Goal: Transaction & Acquisition: Download file/media

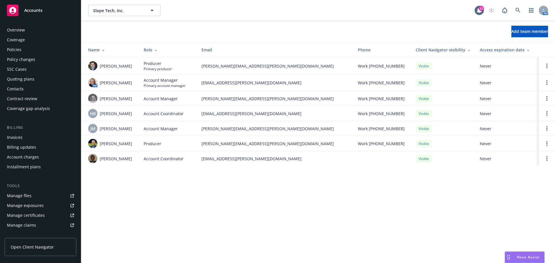
scroll to position [113, 0]
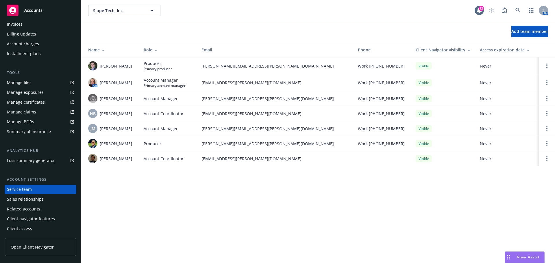
click at [528, 255] on span "Nova Assist" at bounding box center [528, 257] width 23 height 5
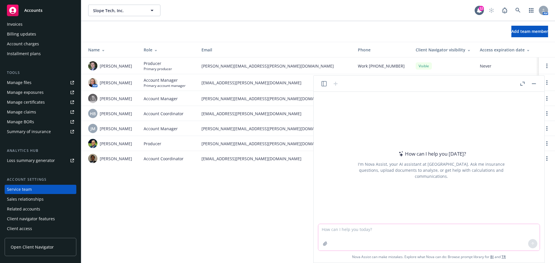
click at [382, 232] on textarea at bounding box center [428, 237] width 221 height 27
type textarea "p"
type textarea "rephrase the following into a more concise approach"
drag, startPoint x: 435, startPoint y: 242, endPoint x: 427, endPoint y: 242, distance: 7.8
click at [435, 242] on textarea "rephrase the following into a more concise approach" at bounding box center [428, 237] width 221 height 27
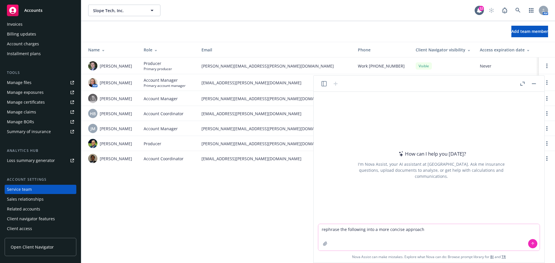
click at [426, 228] on textarea "rephrase the following into a more concise approach" at bounding box center [428, 237] width 221 height 27
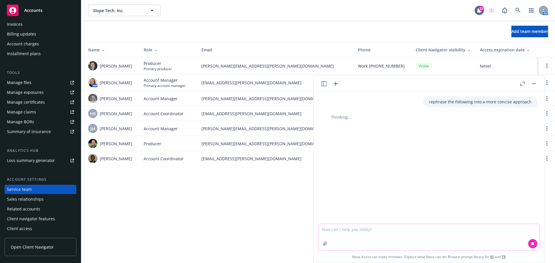
paste textarea "Lorem ip dolorsita consecte ad elitsed doeiusmo tem inci utla, etd magna aliqua…"
type textarea "Lorem ip dolorsita consecte ad elitsed doeiusmo tem inci utla, etd magna aliqua…"
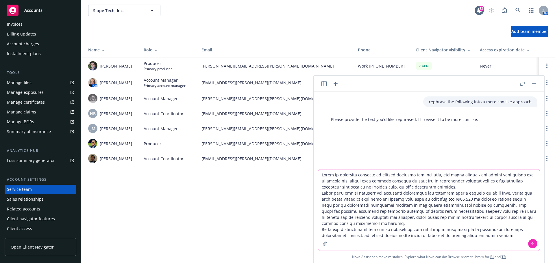
click at [487, 233] on textarea at bounding box center [428, 210] width 221 height 81
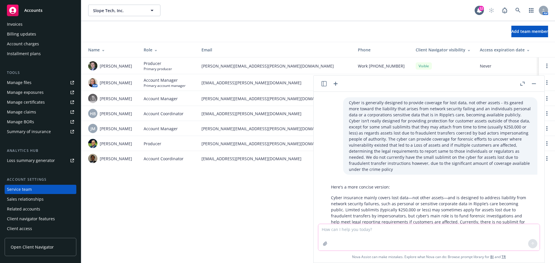
scroll to position [52, 0]
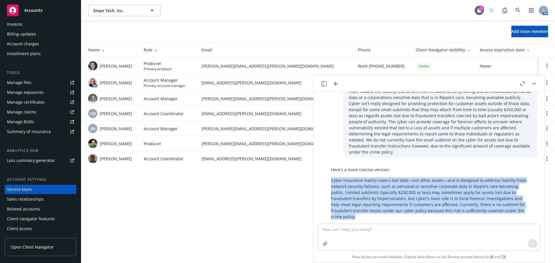
drag, startPoint x: 331, startPoint y: 174, endPoint x: 505, endPoint y: 208, distance: 176.9
click at [505, 208] on div "Here's a more concise version: Cyber insurance mainly covers lost data—not othe…" at bounding box center [431, 193] width 212 height 58
copy p "Cyber insurance mainly covers lost data—not other assets—and is designed to add…"
click at [34, 11] on span "Accounts" at bounding box center [33, 10] width 18 height 5
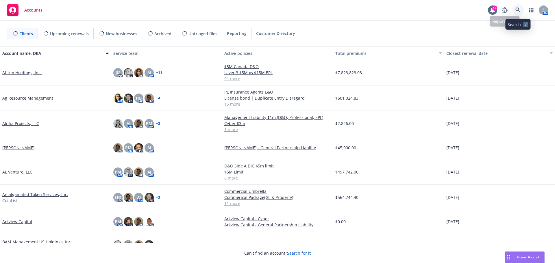
click at [520, 10] on icon at bounding box center [517, 10] width 5 height 5
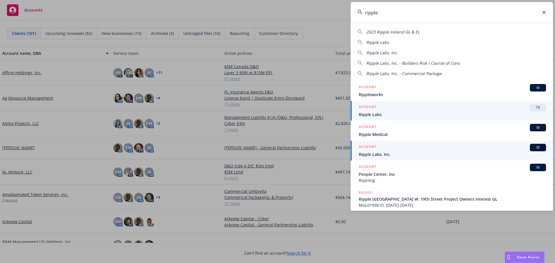
type input "ripple"
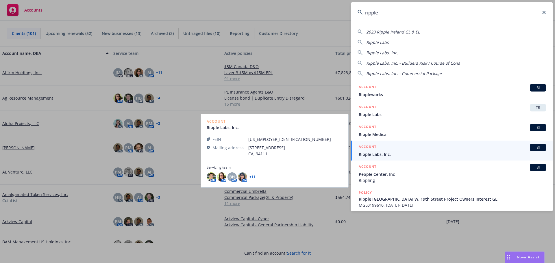
click at [377, 154] on span "Ripple Labs, Inc." at bounding box center [452, 154] width 187 height 6
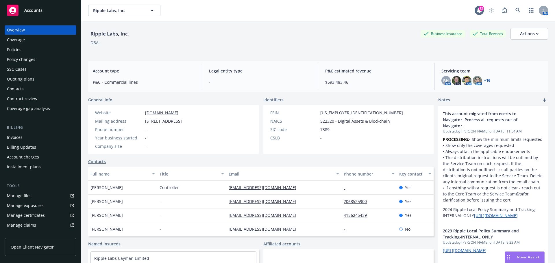
click at [16, 51] on div "Policies" at bounding box center [14, 49] width 14 height 9
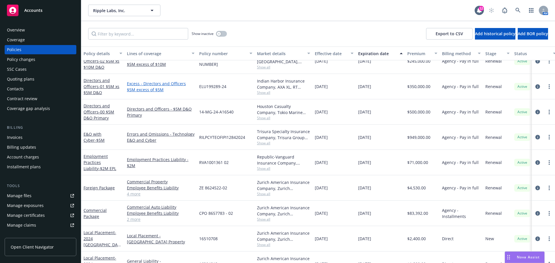
scroll to position [202, 0]
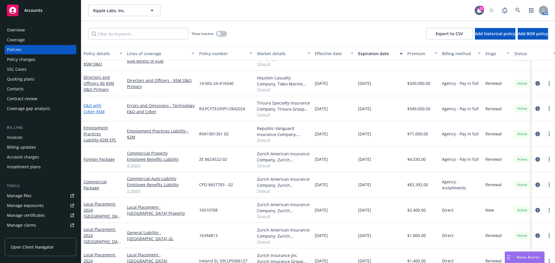
click at [101, 106] on link "E&O with Cyber - $5M" at bounding box center [94, 109] width 21 height 12
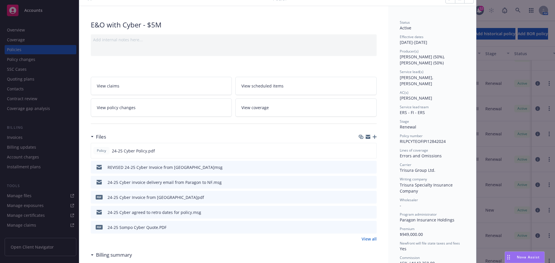
scroll to position [58, 0]
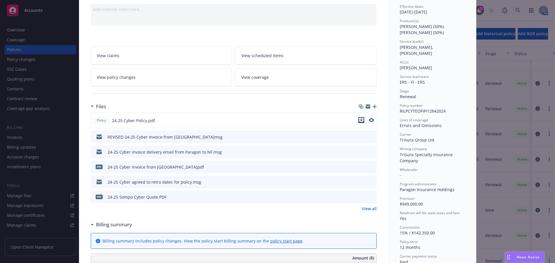
click at [359, 122] on icon "download file" at bounding box center [361, 121] width 5 height 1
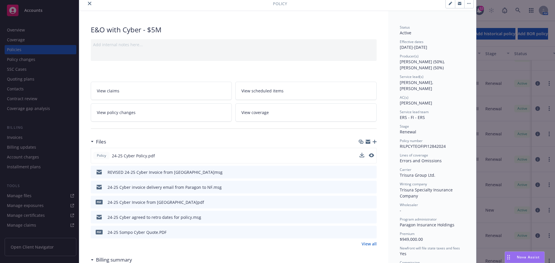
scroll to position [0, 0]
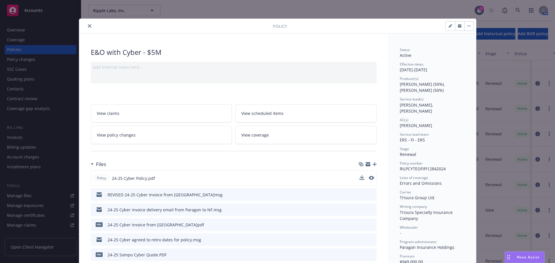
click at [88, 25] on icon "close" at bounding box center [89, 25] width 3 height 3
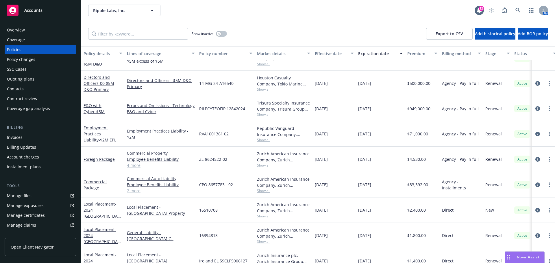
click at [34, 10] on span "Accounts" at bounding box center [33, 10] width 18 height 5
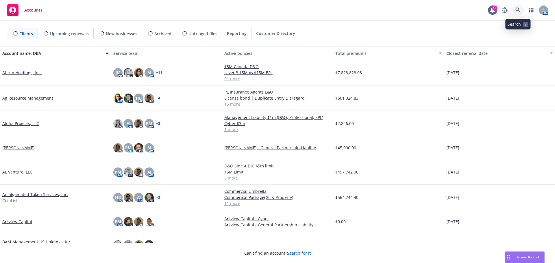
click at [518, 9] on icon at bounding box center [517, 10] width 5 height 5
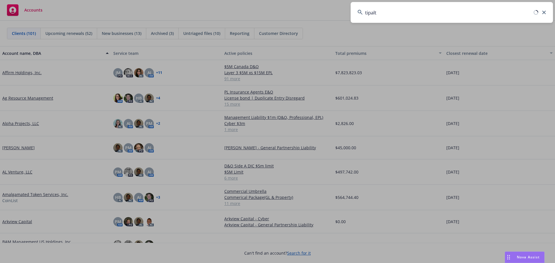
type input "tipalti"
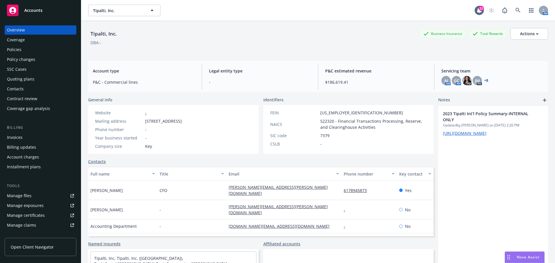
click at [508, 257] on icon "Drag to move" at bounding box center [508, 257] width 3 height 5
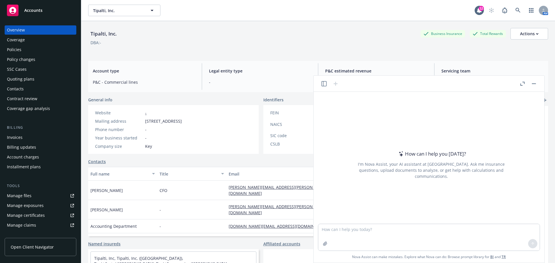
click at [44, 11] on div "Accounts" at bounding box center [40, 11] width 67 height 12
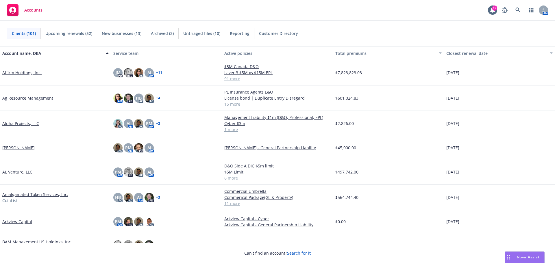
click at [35, 10] on span "Accounts" at bounding box center [33, 10] width 18 height 5
click at [514, 10] on link at bounding box center [518, 10] width 12 height 12
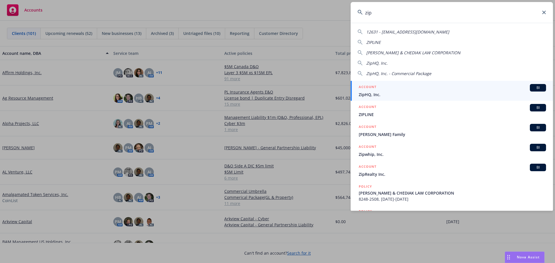
type input "zip"
click at [364, 93] on li "ACCOUNT BI ZipHQ, Inc." at bounding box center [451, 91] width 202 height 20
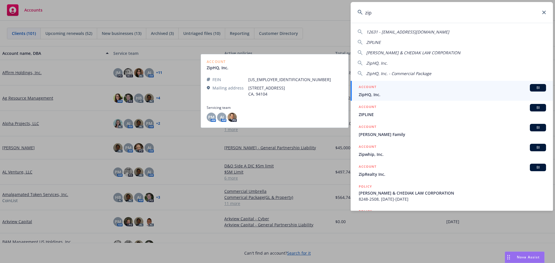
click at [439, 90] on div "ACCOUNT BI" at bounding box center [452, 88] width 187 height 8
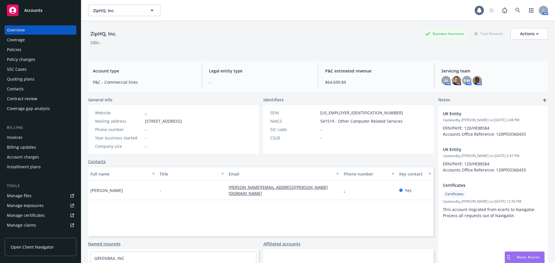
click at [11, 46] on div "Policies" at bounding box center [14, 49] width 14 height 9
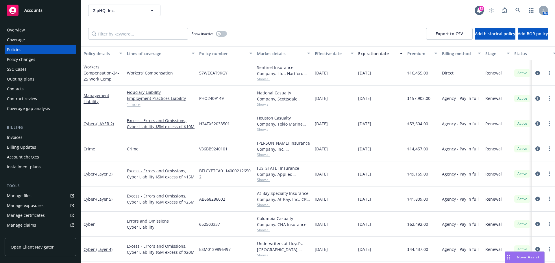
scroll to position [58, 0]
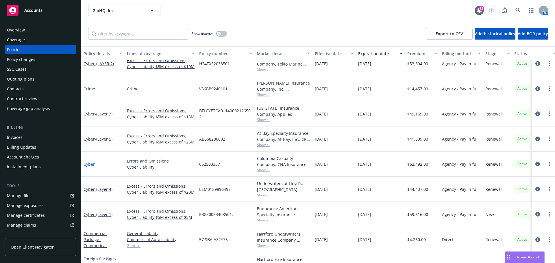
click at [88, 165] on link "Cyber" at bounding box center [89, 164] width 11 height 5
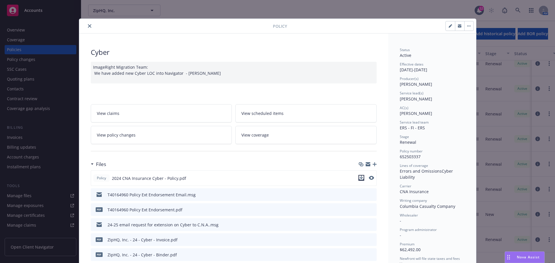
click at [359, 179] on icon "download file" at bounding box center [361, 178] width 5 height 5
click at [88, 27] on icon "close" at bounding box center [89, 25] width 3 height 3
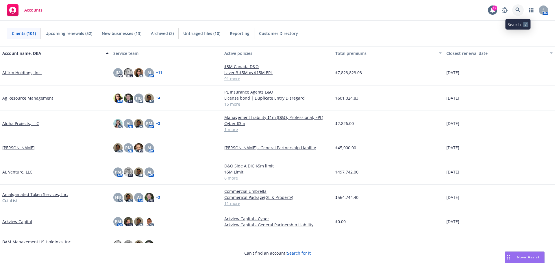
click at [516, 6] on link at bounding box center [518, 10] width 12 height 12
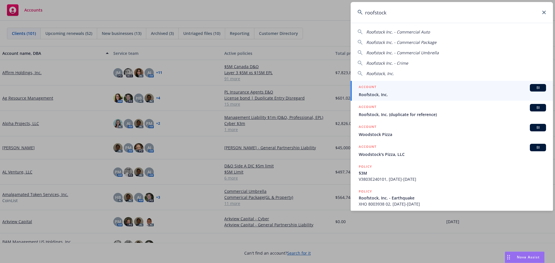
type input "roofstock"
click at [381, 93] on span "Roofstock, Inc." at bounding box center [452, 95] width 187 height 6
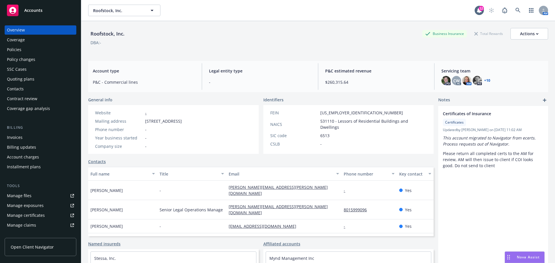
click at [22, 51] on div "Policies" at bounding box center [40, 49] width 67 height 9
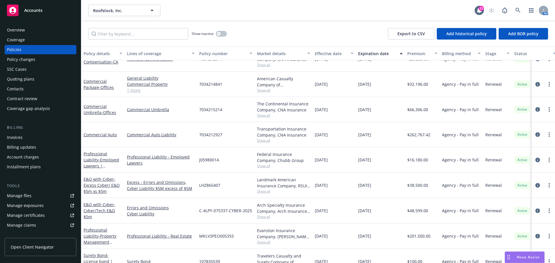
scroll to position [202, 0]
